Goal: Information Seeking & Learning: Find specific fact

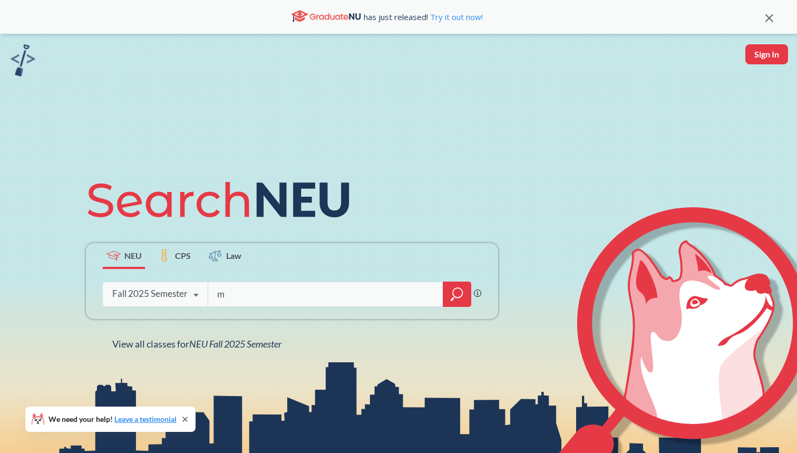
type input "me"
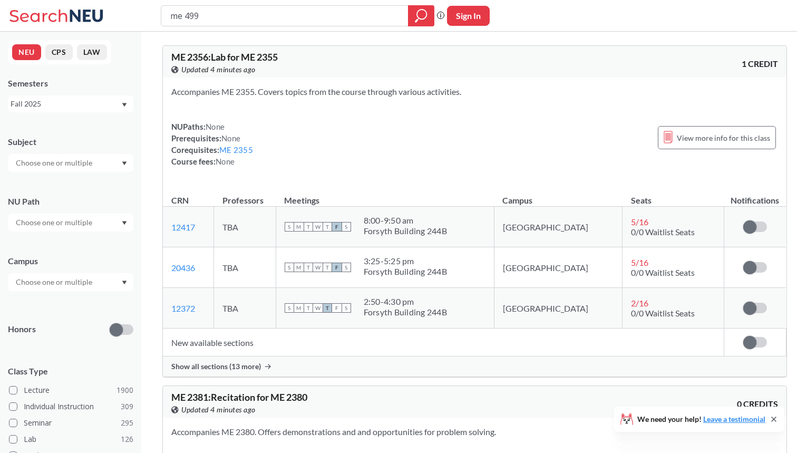
type input "me 4991"
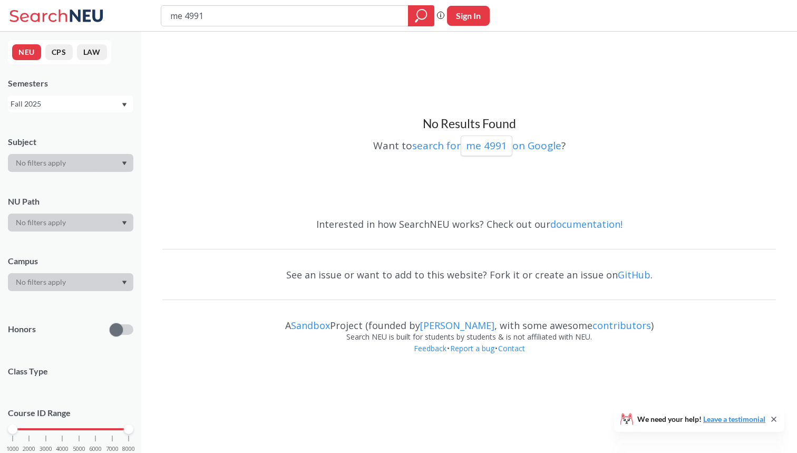
click at [182, 18] on input "me 4991" at bounding box center [284, 16] width 231 height 18
type input "mat h 4991"
click at [117, 90] on div "Semesters Fall 2025" at bounding box center [70, 95] width 125 height 35
click at [114, 102] on div "Fall 2025" at bounding box center [66, 104] width 110 height 12
click at [90, 164] on div "Summer 2 2025" at bounding box center [70, 155] width 125 height 29
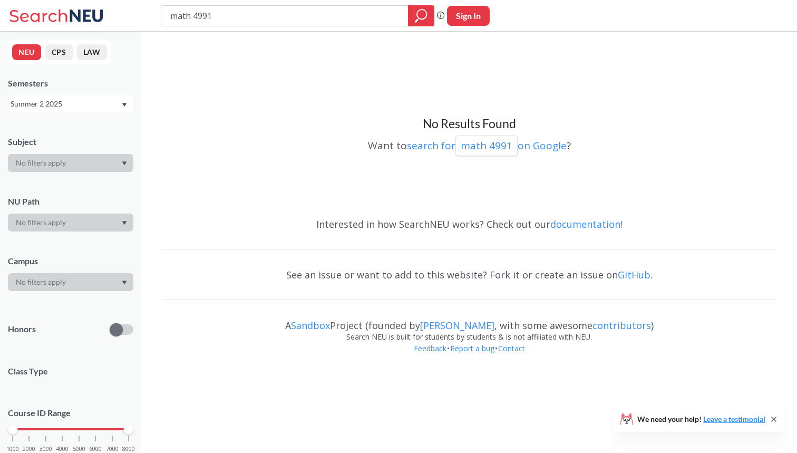
click at [95, 109] on div "Summer 2 2025" at bounding box center [66, 104] width 110 height 12
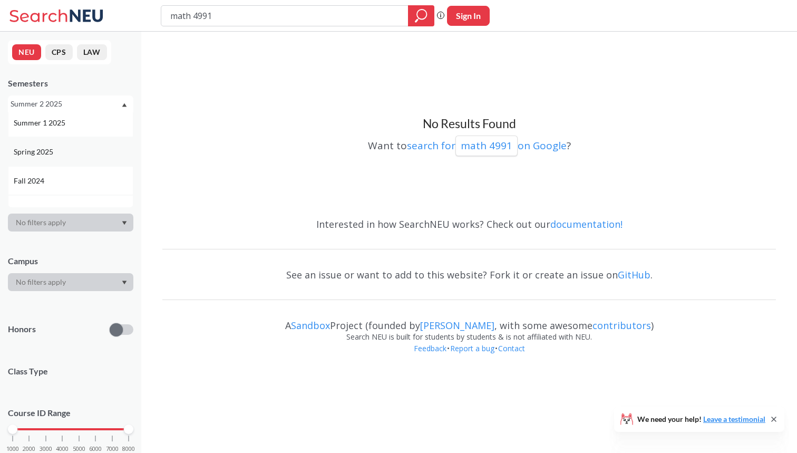
click at [87, 152] on div "Spring 2025" at bounding box center [73, 152] width 119 height 12
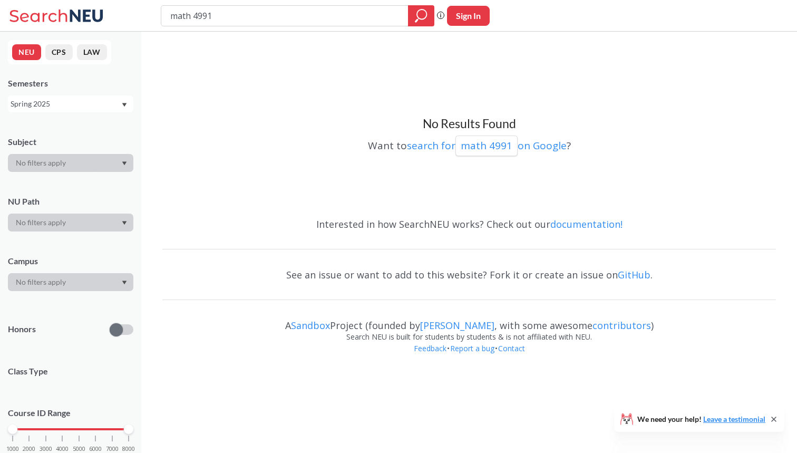
drag, startPoint x: 240, startPoint y: 15, endPoint x: 138, endPoint y: 15, distance: 101.8
click at [138, 15] on div "math 4991 Phrase search guarantees the exact search appears in the results. Ex.…" at bounding box center [398, 16] width 797 height 32
type input "49991"
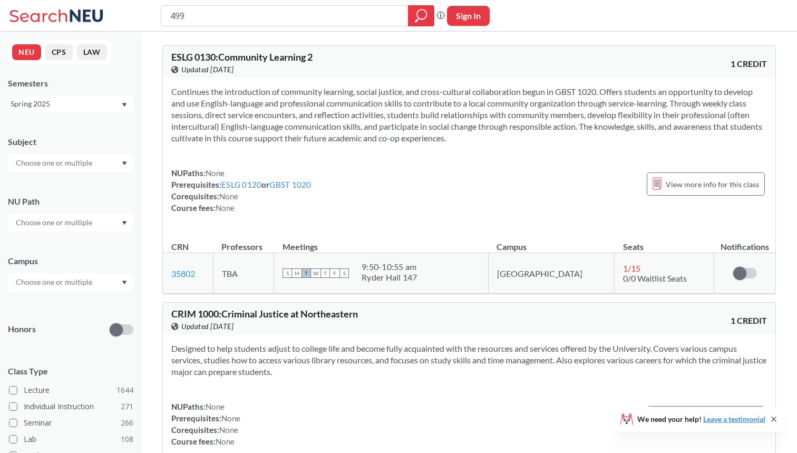
type input "4991"
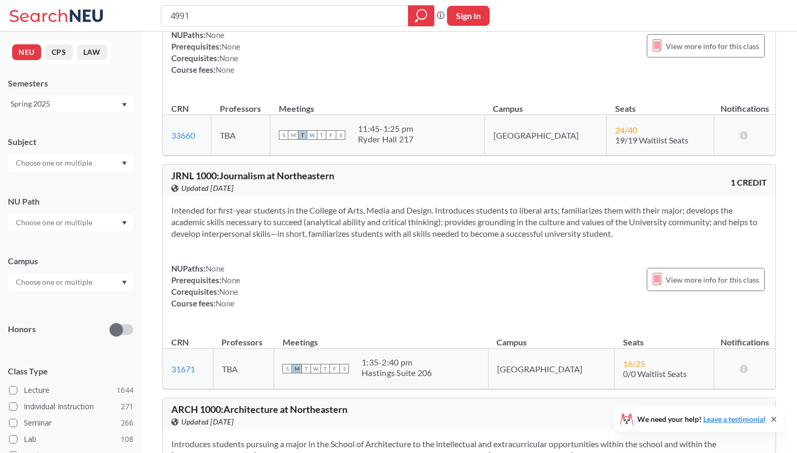
scroll to position [1333, 0]
